Goal: Task Accomplishment & Management: Manage account settings

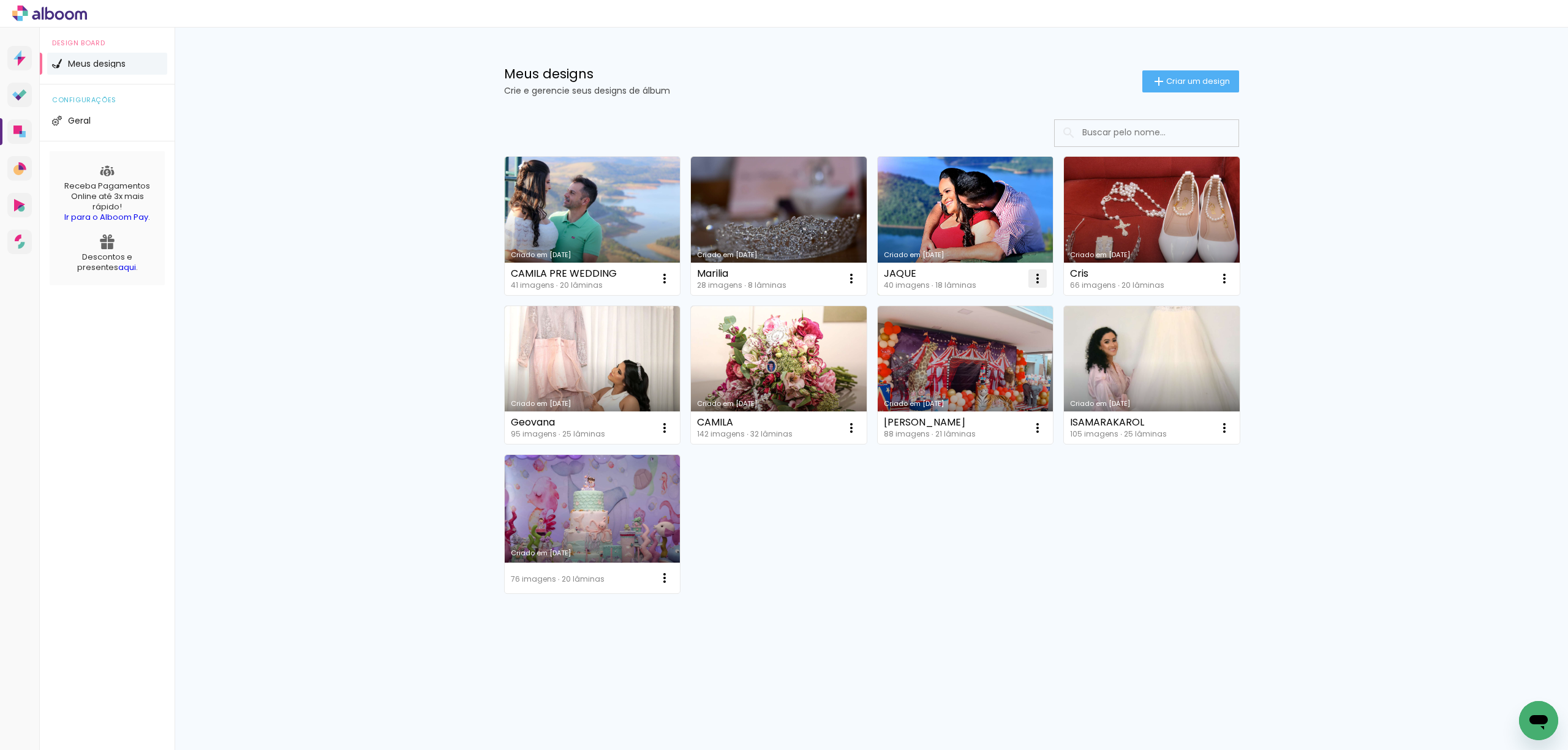
click at [1035, 272] on iron-icon at bounding box center [1037, 278] width 15 height 15
click at [978, 360] on span "Excluir" at bounding box center [969, 359] width 26 height 9
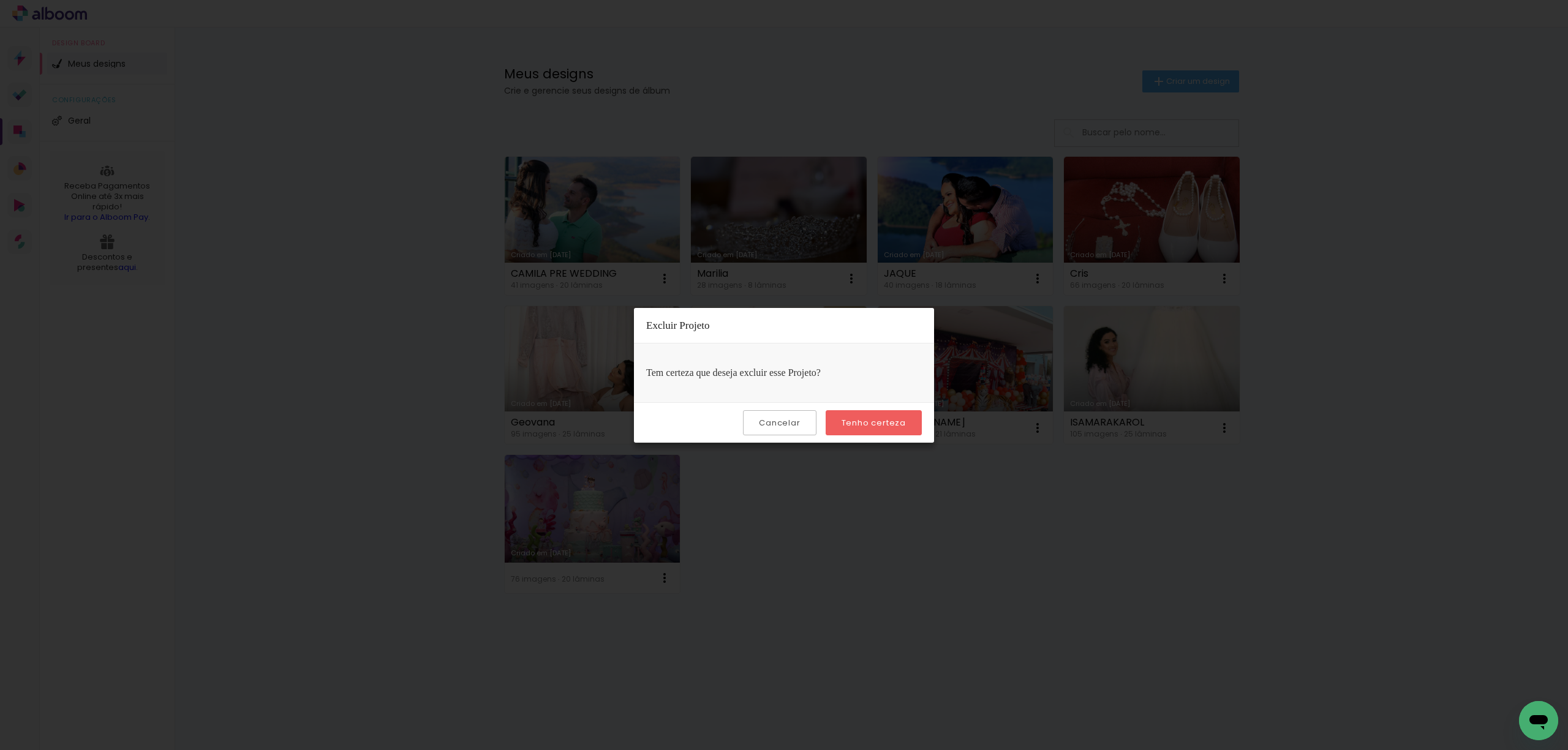
click at [0, 0] on slot "Tenho certeza" at bounding box center [0, 0] width 0 height 0
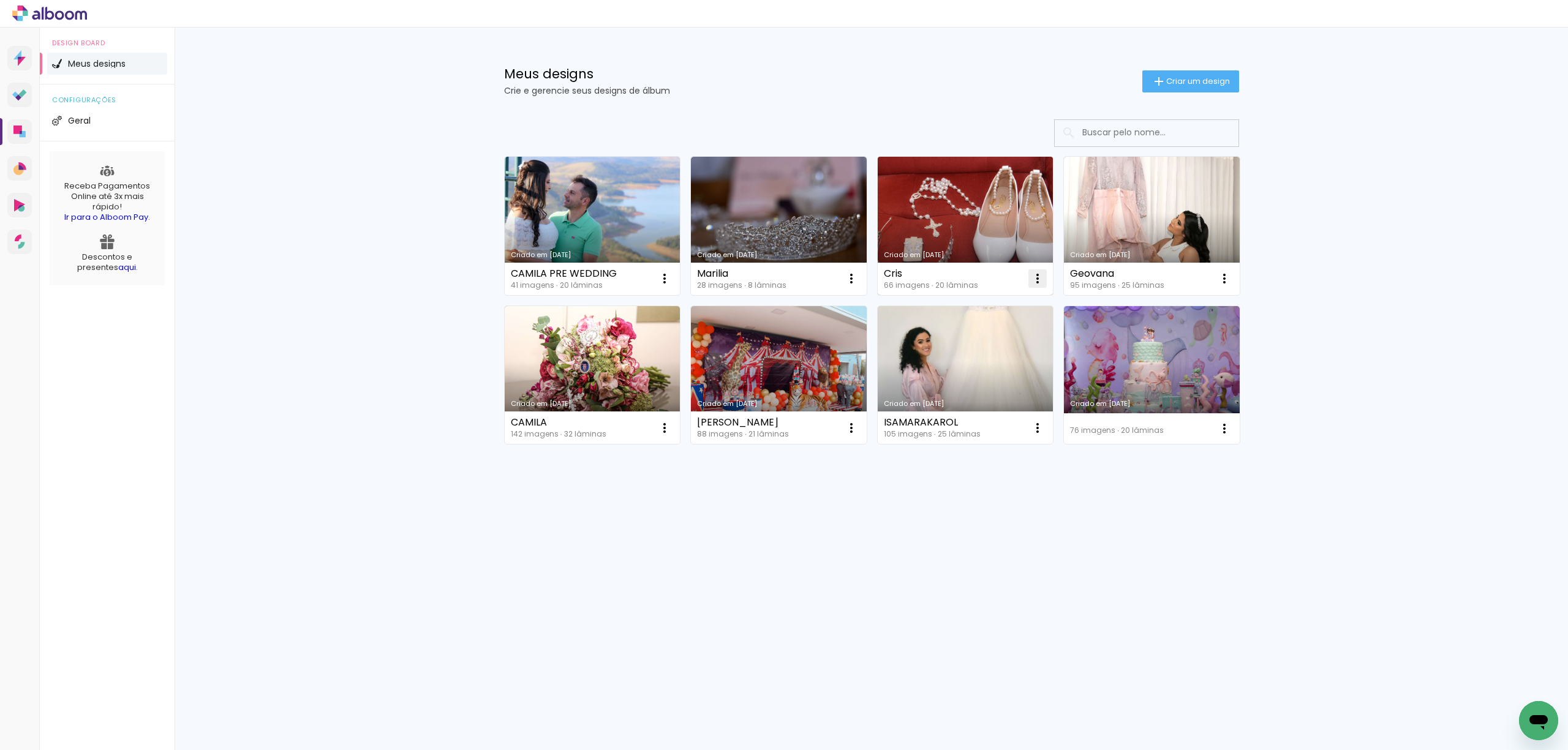
click at [1033, 274] on iron-icon at bounding box center [1037, 278] width 15 height 15
click at [973, 356] on span "Excluir" at bounding box center [969, 359] width 26 height 9
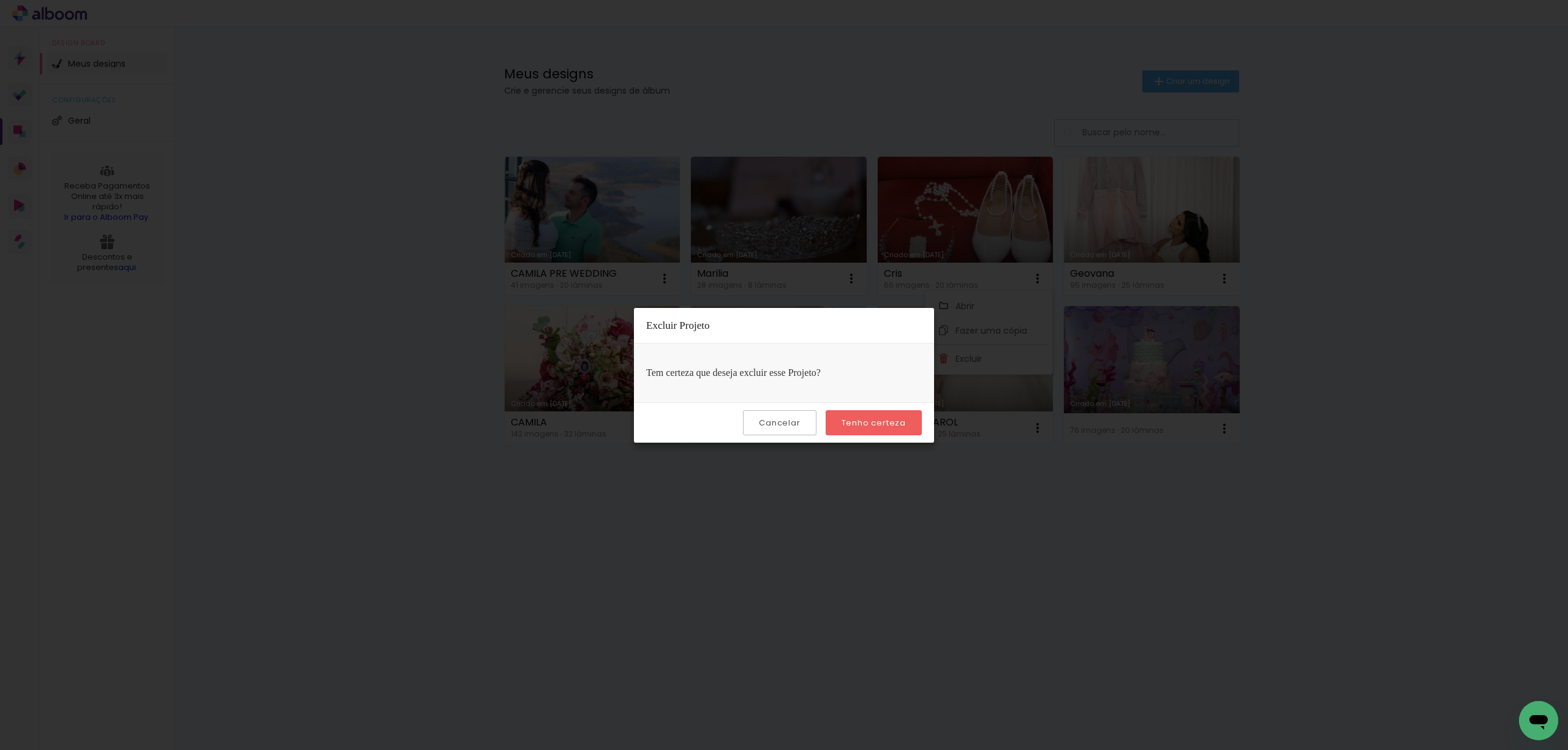
click at [0, 0] on slot "Tenho certeza" at bounding box center [0, 0] width 0 height 0
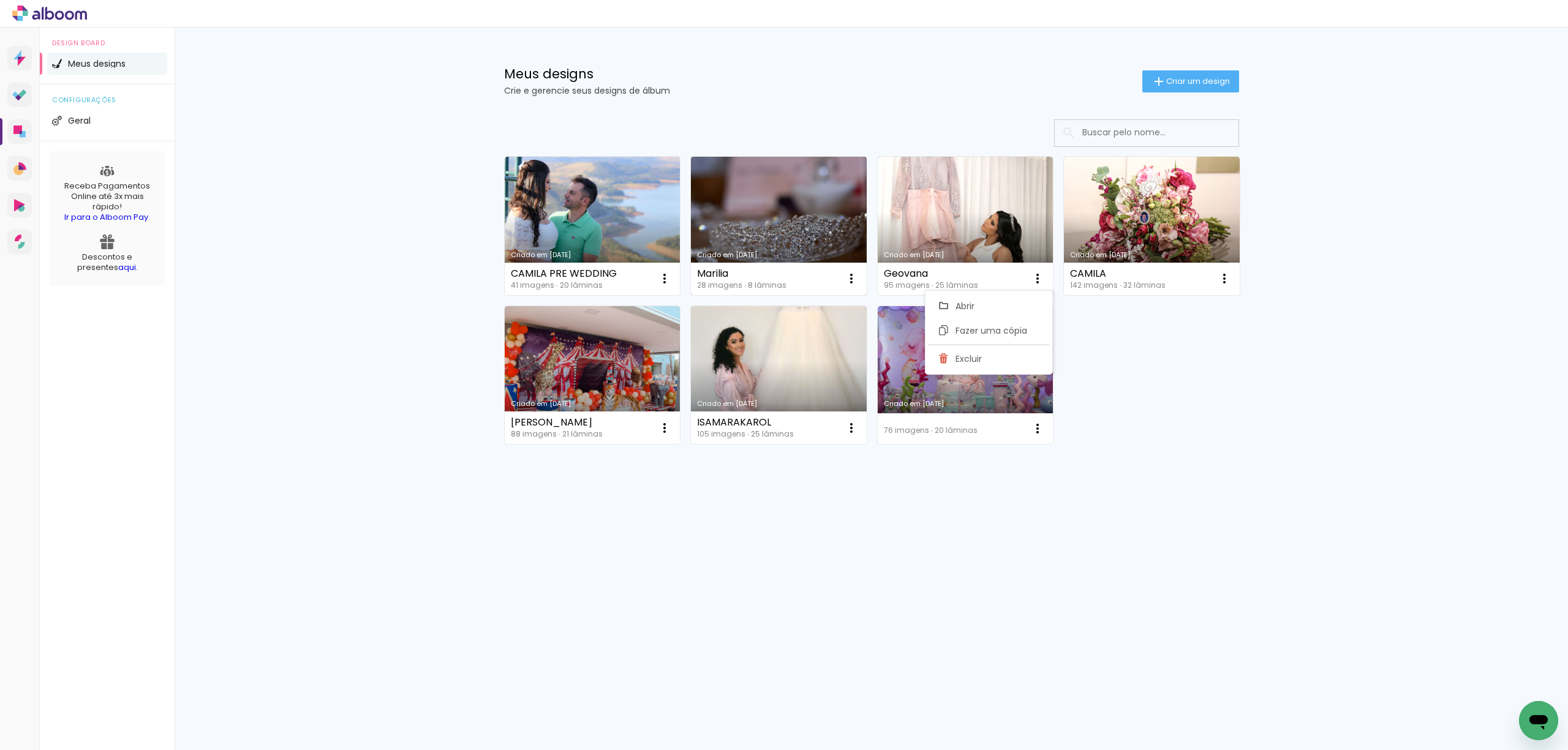
click at [774, 193] on link "Criado em [DATE]" at bounding box center [778, 226] width 175 height 138
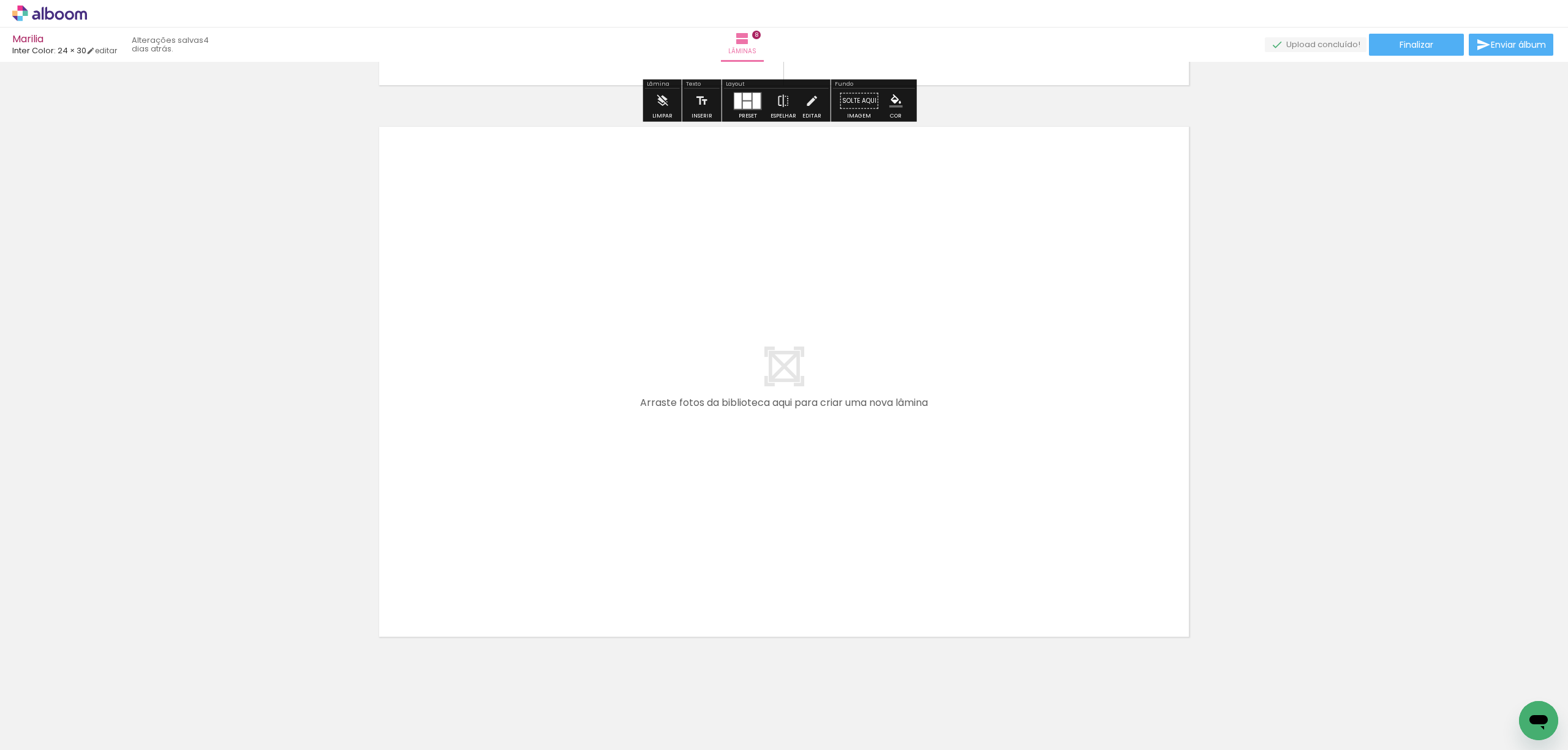
scroll to position [4401, 0]
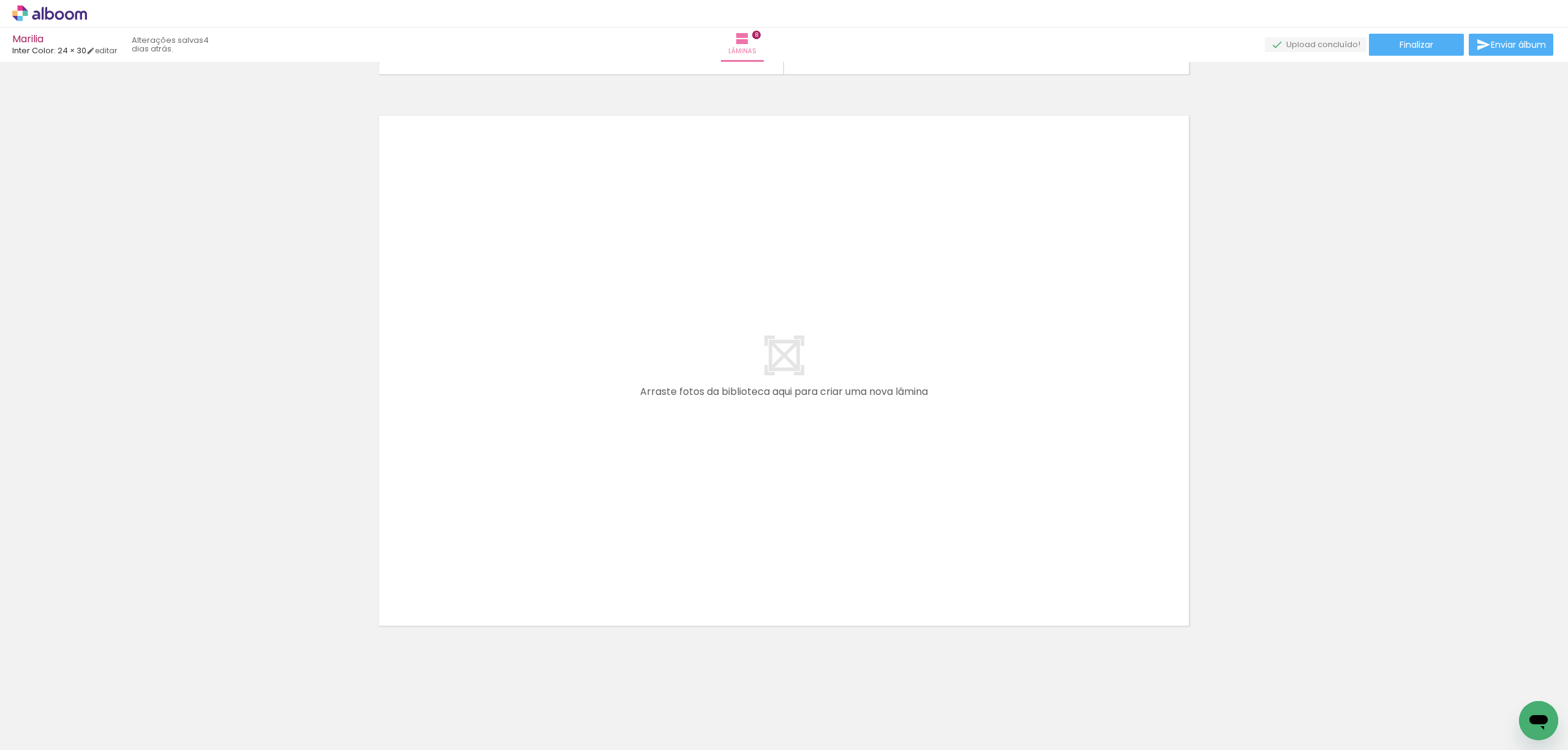
click at [57, 709] on input "Todas as fotos" at bounding box center [34, 713] width 47 height 11
click at [0, 0] on slot "Não utilizadas" at bounding box center [0, 0] width 0 height 0
type input "Não utilizadas"
